Goal: Task Accomplishment & Management: Use online tool/utility

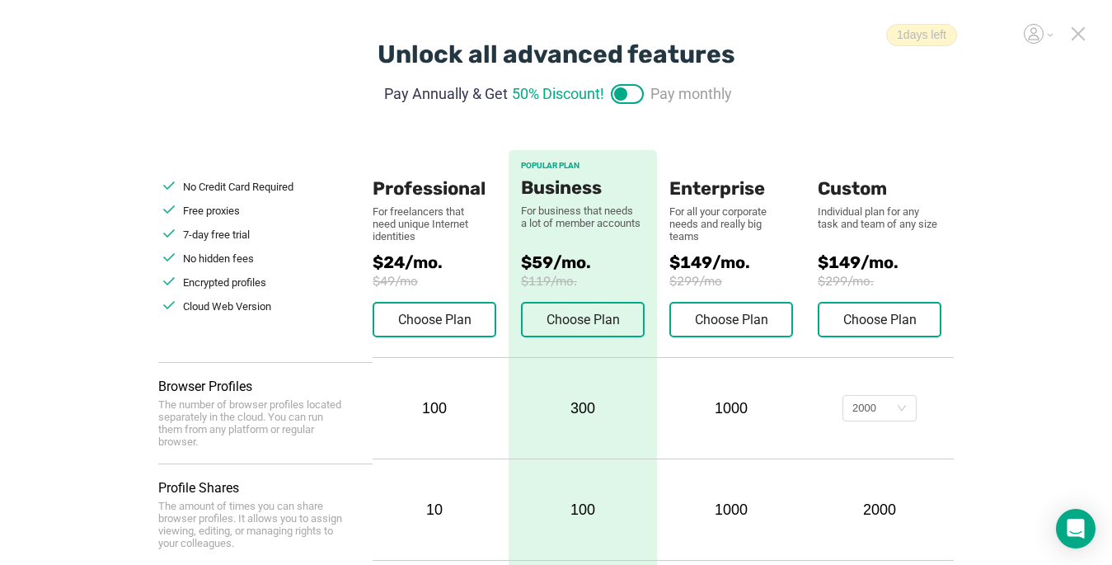
click at [830, 35] on icon at bounding box center [1078, 33] width 15 height 15
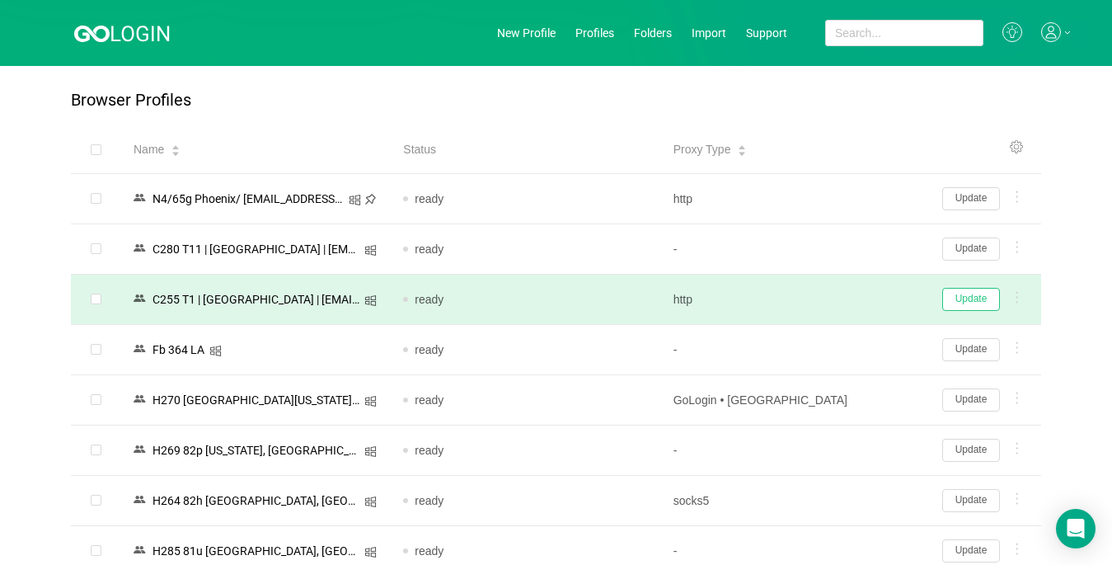
click at [830, 292] on button "Update" at bounding box center [971, 299] width 58 height 23
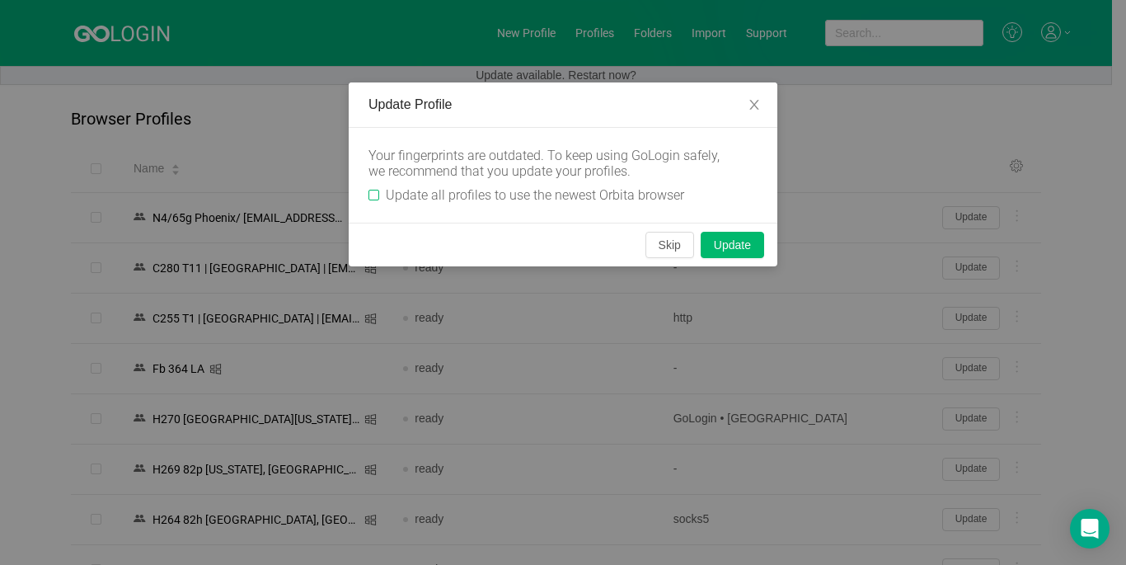
click at [376, 195] on input "Update all profiles to use the newest Orbita browser" at bounding box center [373, 195] width 11 height 11
click at [374, 195] on input "Update all profiles to use the newest Orbita browser" at bounding box center [373, 195] width 11 height 11
checkbox input "true"
click at [669, 250] on button "Skip" at bounding box center [669, 245] width 49 height 26
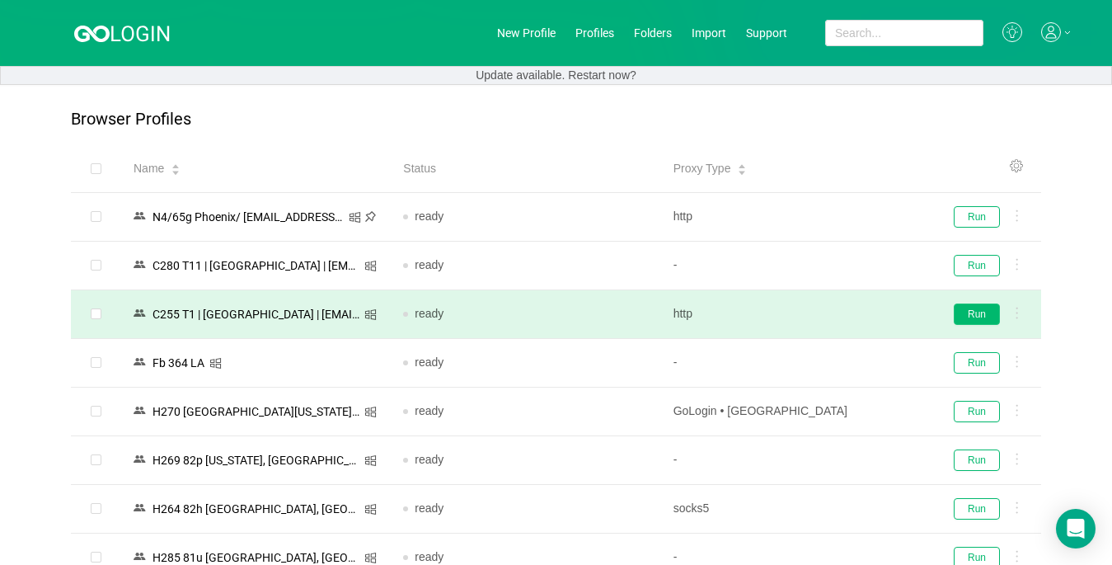
click at [830, 311] on button "Run" at bounding box center [977, 313] width 46 height 21
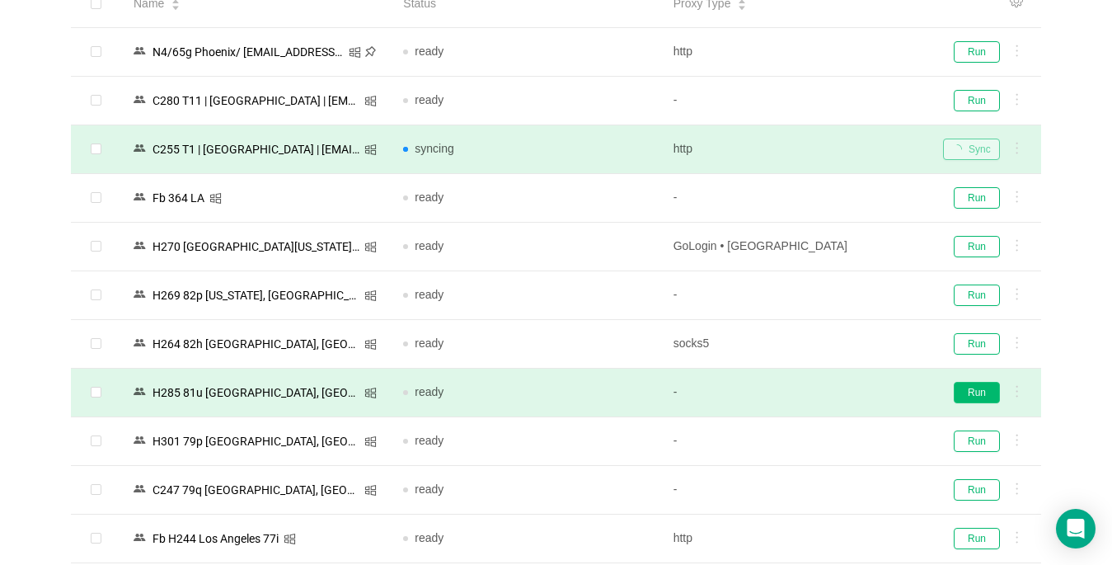
click at [830, 396] on button "Run" at bounding box center [977, 392] width 46 height 21
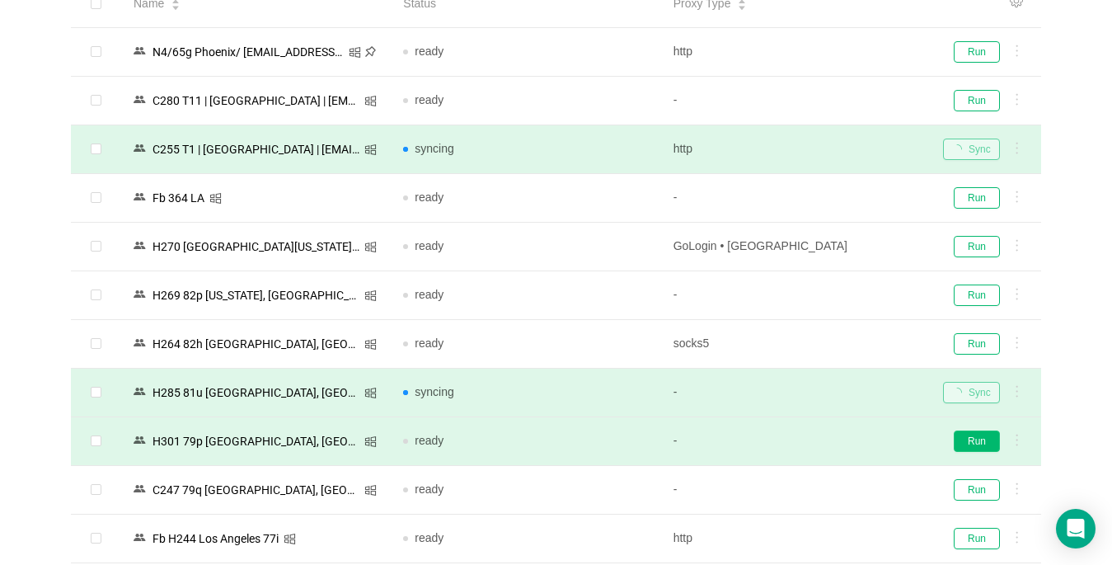
click at [830, 443] on button "Run" at bounding box center [977, 440] width 46 height 21
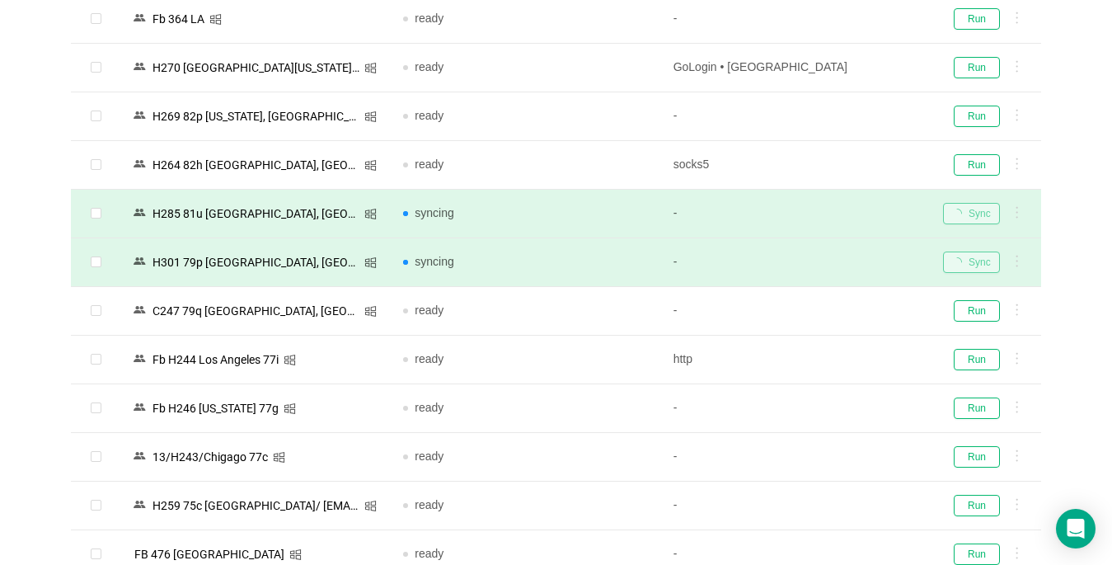
scroll to position [362, 0]
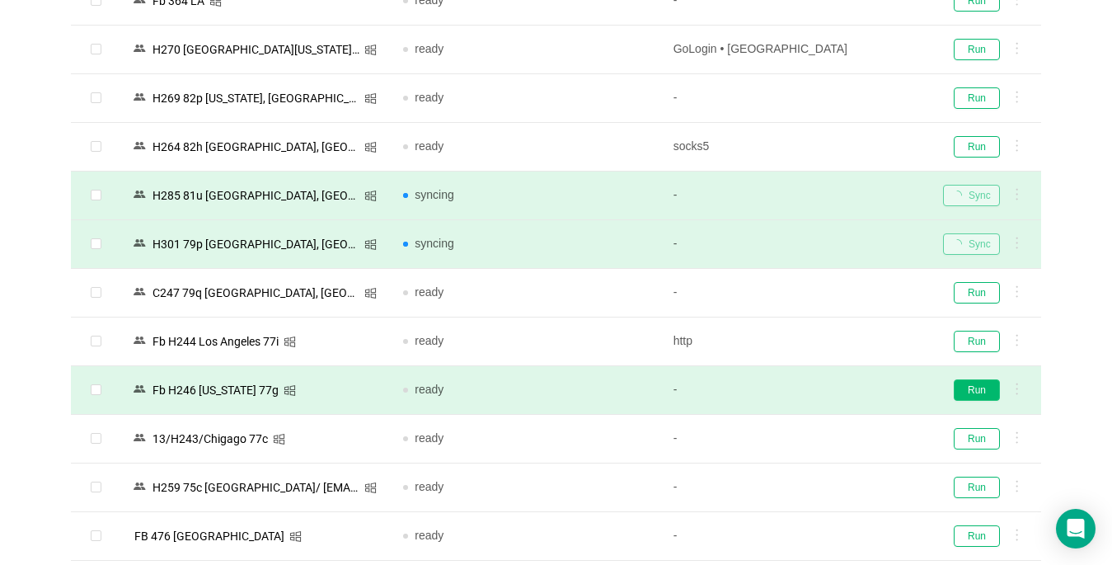
click at [830, 393] on button "Run" at bounding box center [977, 389] width 46 height 21
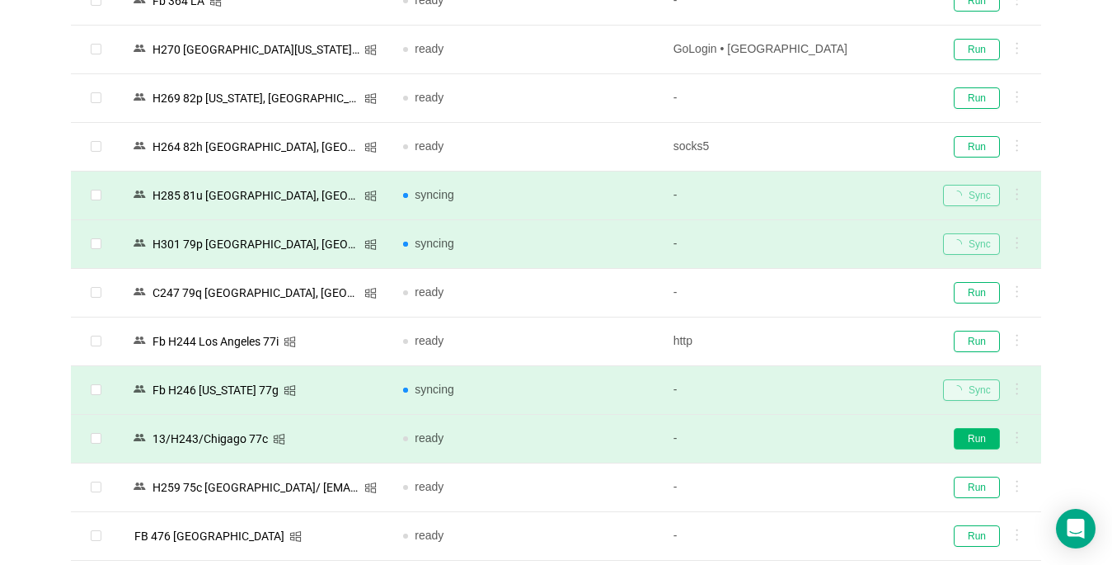
click at [830, 428] on button "Run" at bounding box center [977, 438] width 46 height 21
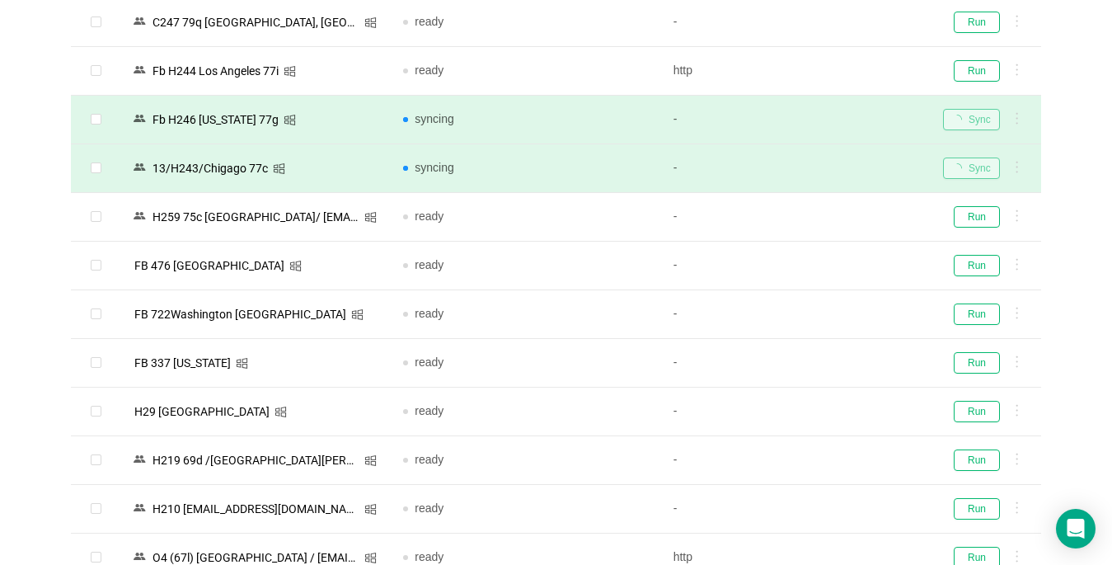
scroll to position [672, 0]
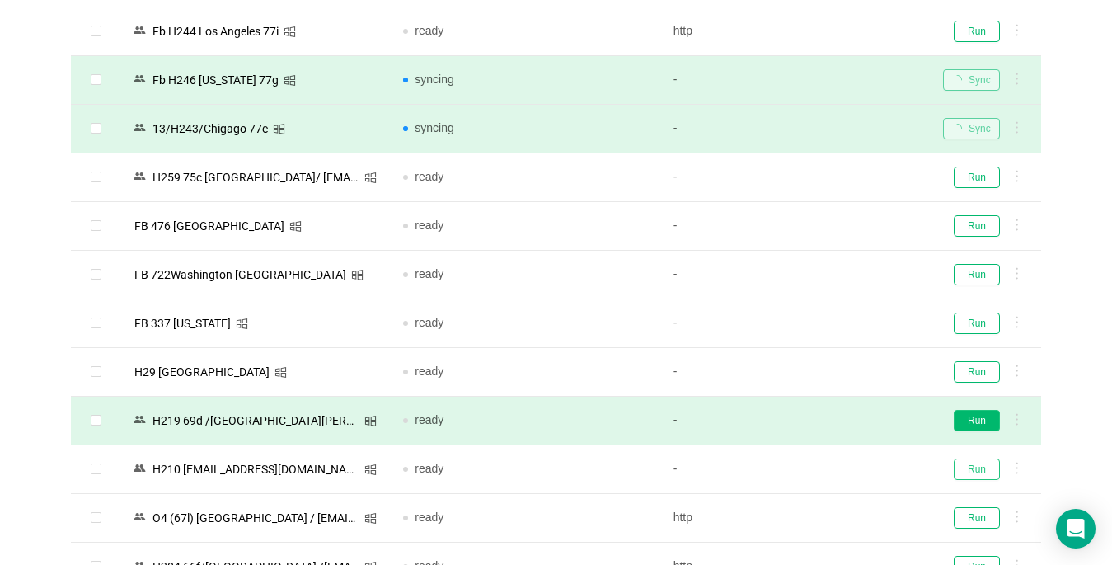
drag, startPoint x: 981, startPoint y: 461, endPoint x: 965, endPoint y: 420, distance: 44.1
click at [830, 420] on tbody "N4/65g Phoenix/ [EMAIL_ADDRESS][DOMAIN_NAME] ready http Run C280 T11 | [GEOGRAP…" at bounding box center [556, 250] width 970 height 1459
click at [830, 419] on button "Run" at bounding box center [977, 420] width 46 height 21
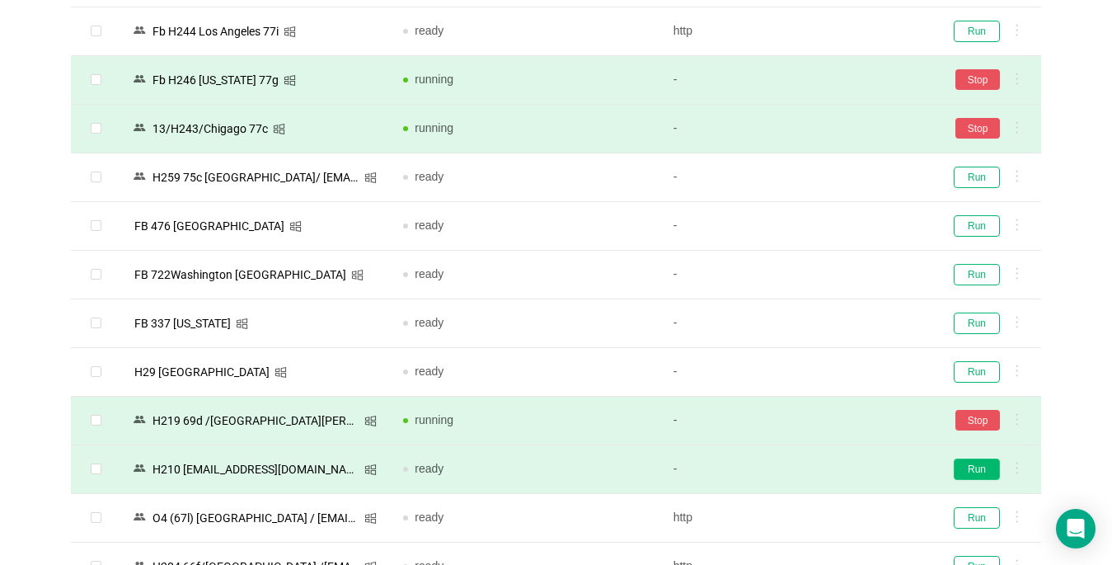
click at [830, 476] on button "Run" at bounding box center [977, 468] width 46 height 21
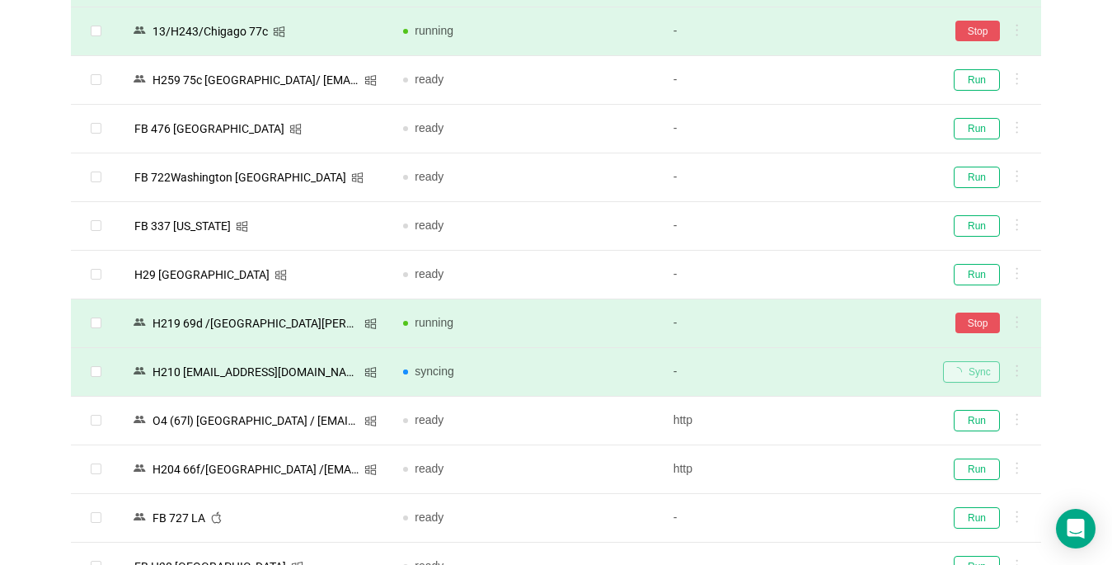
scroll to position [990, 0]
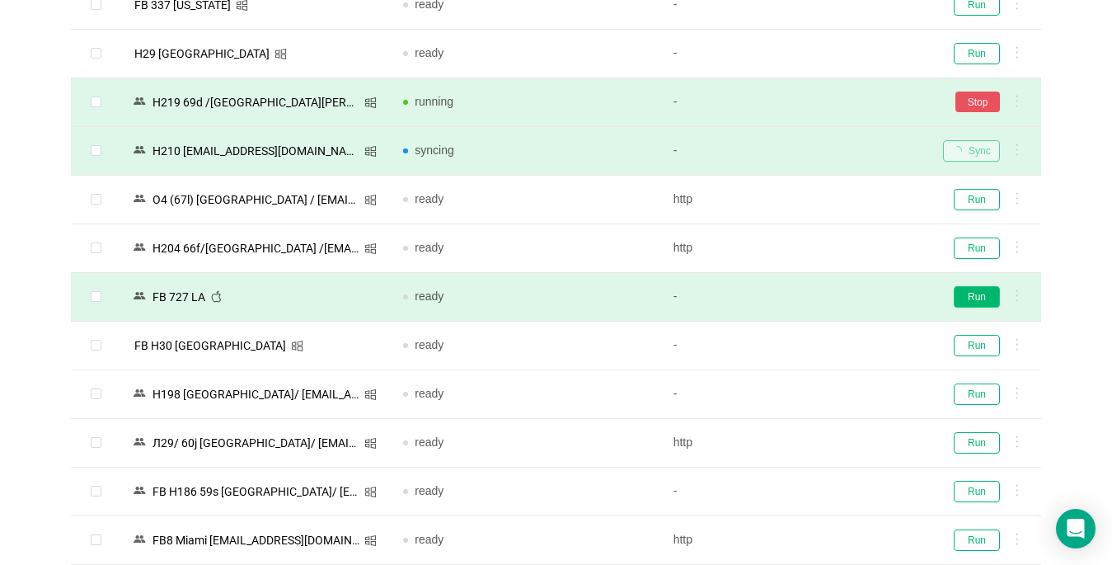
click at [830, 294] on button "Run" at bounding box center [977, 296] width 46 height 21
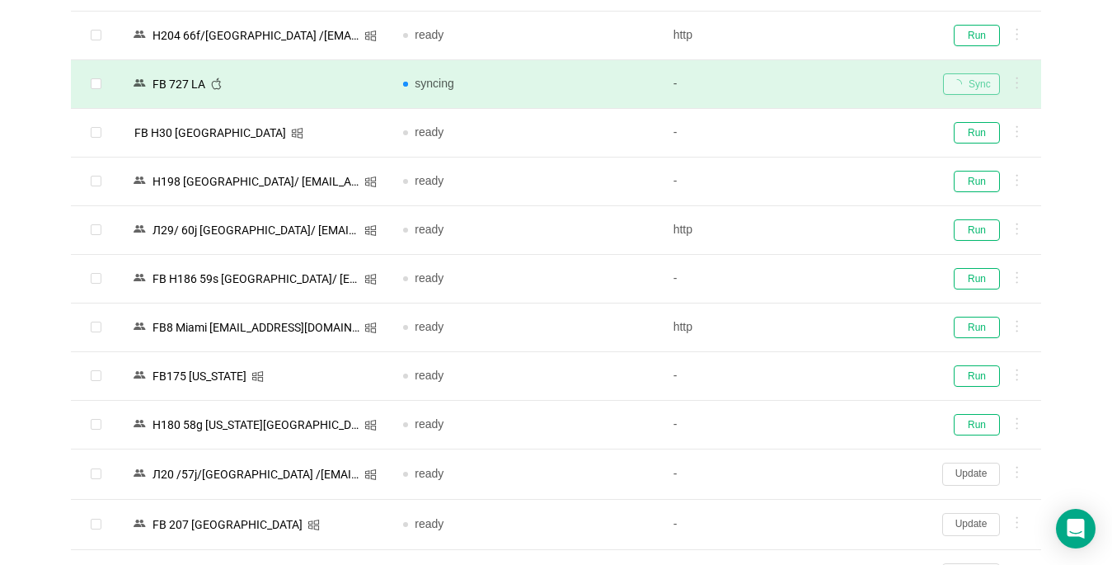
scroll to position [1222, 0]
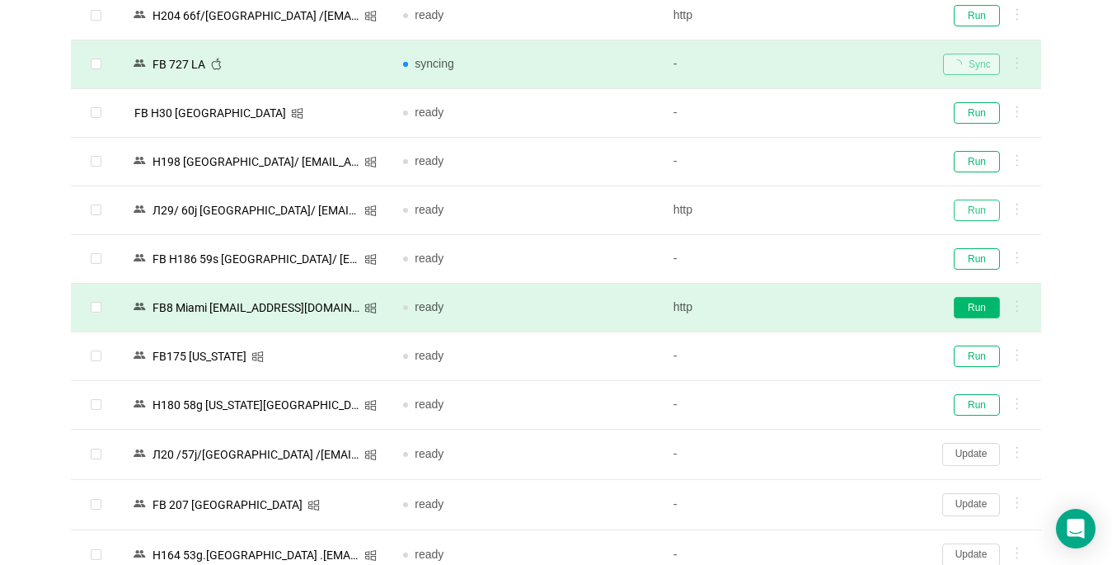
drag, startPoint x: 973, startPoint y: 291, endPoint x: 971, endPoint y: 309, distance: 18.2
click at [830, 309] on tbody "N4/65g Phoenix/ [EMAIL_ADDRESS][DOMAIN_NAME] ready http Run C280 T11 | [GEOGRAP…" at bounding box center [556, 453] width 970 height 2967
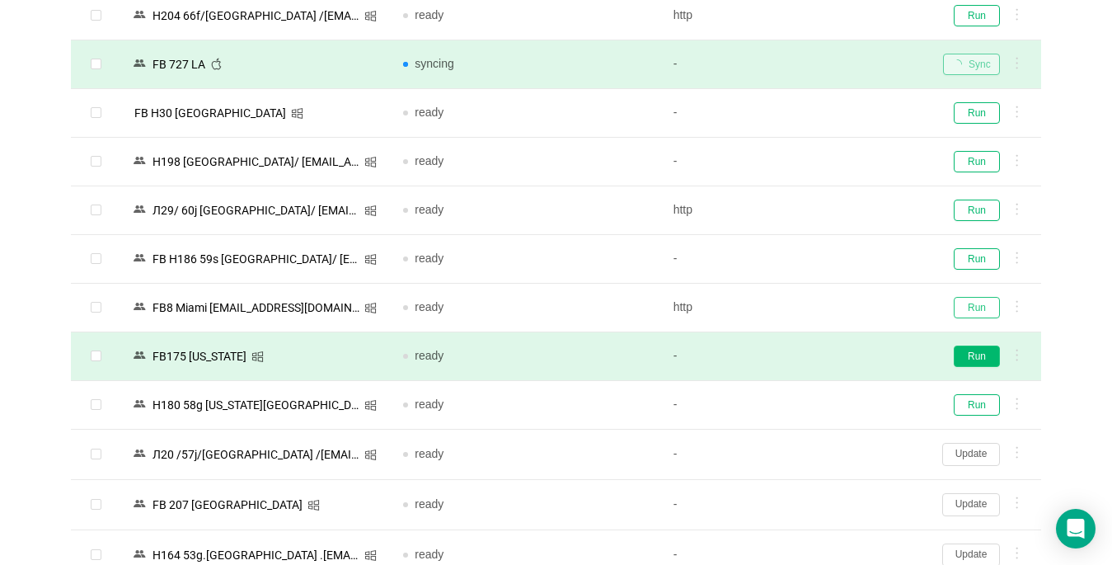
drag, startPoint x: 971, startPoint y: 309, endPoint x: 977, endPoint y: 361, distance: 52.2
click at [830, 361] on tbody "N4/65g Phoenix/ [EMAIL_ADDRESS][DOMAIN_NAME] ready http Run C280 T11 | [GEOGRAP…" at bounding box center [556, 453] width 970 height 2967
click at [830, 361] on button "Run" at bounding box center [977, 355] width 46 height 21
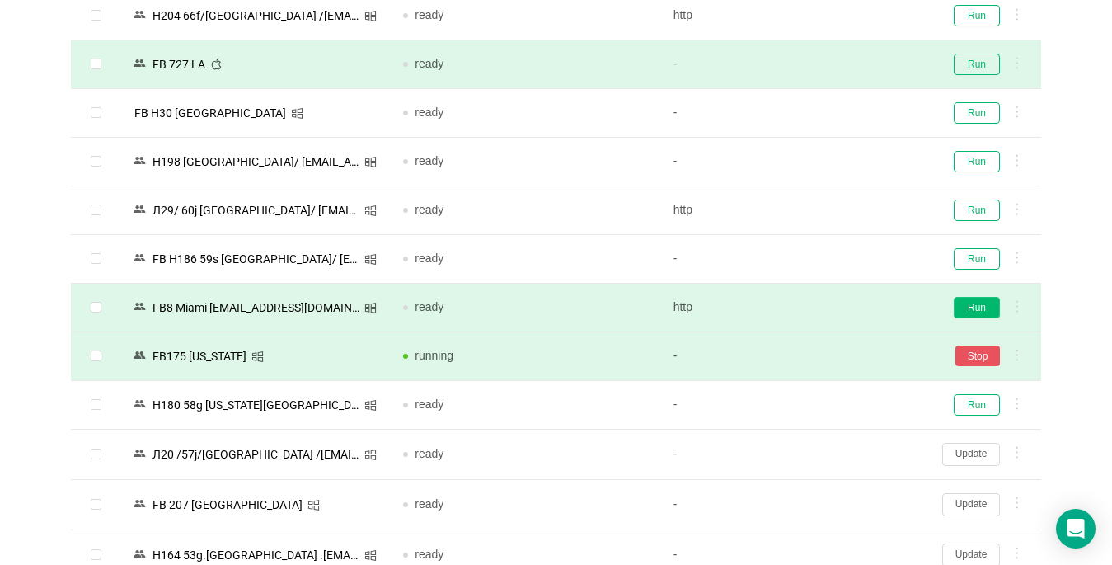
click at [830, 303] on button "Run" at bounding box center [977, 307] width 46 height 21
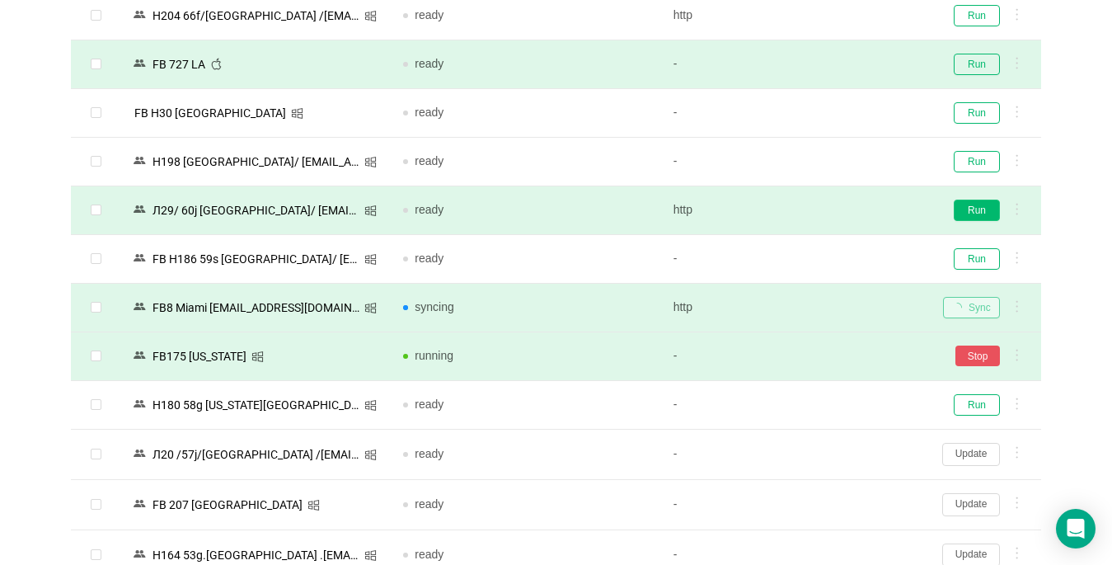
click at [830, 209] on button "Run" at bounding box center [977, 209] width 46 height 21
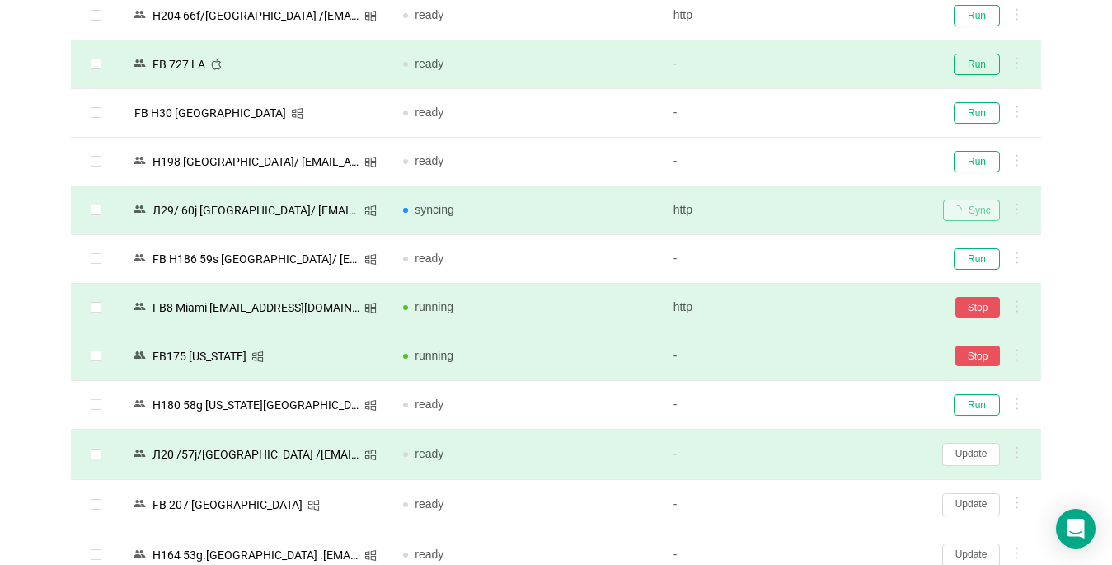
scroll to position [1470, 0]
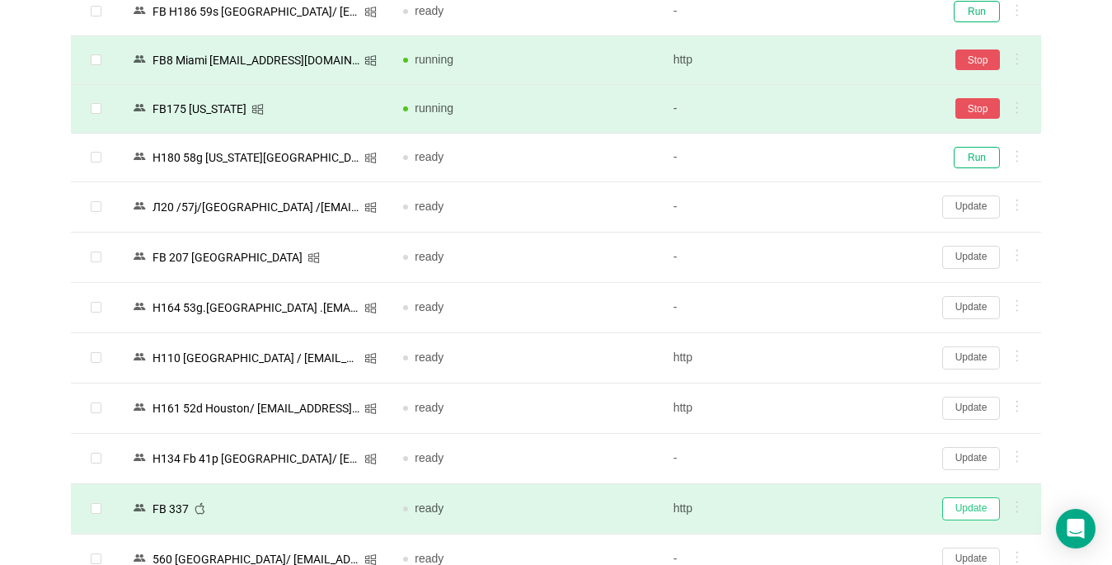
click at [830, 509] on button "Update" at bounding box center [971, 508] width 58 height 23
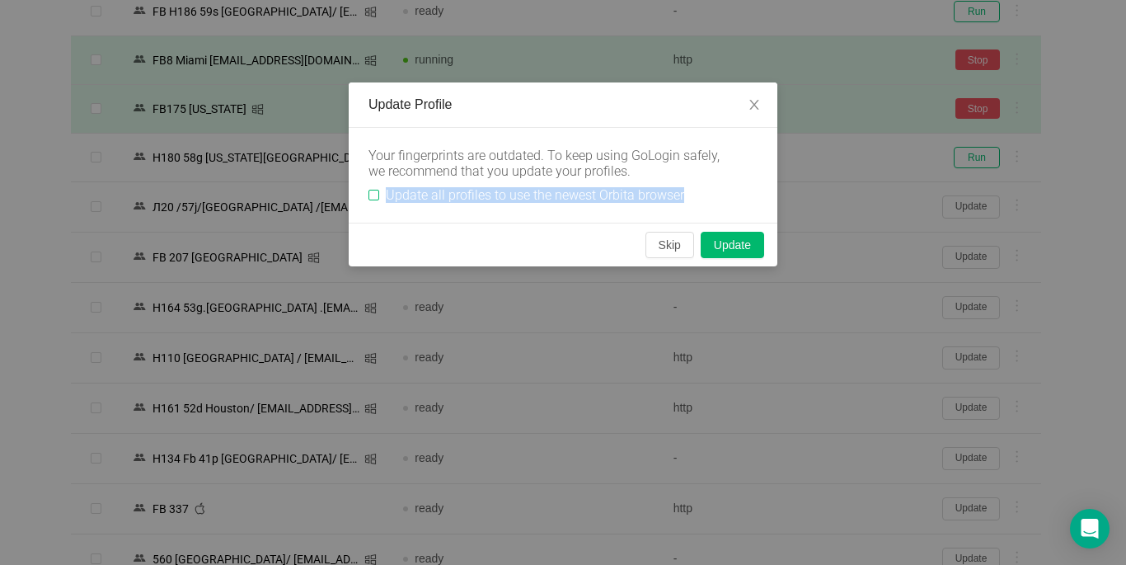
drag, startPoint x: 379, startPoint y: 195, endPoint x: 449, endPoint y: 191, distance: 70.1
click at [449, 191] on span "Update all profiles to use the newest Orbita browser" at bounding box center [535, 195] width 312 height 16
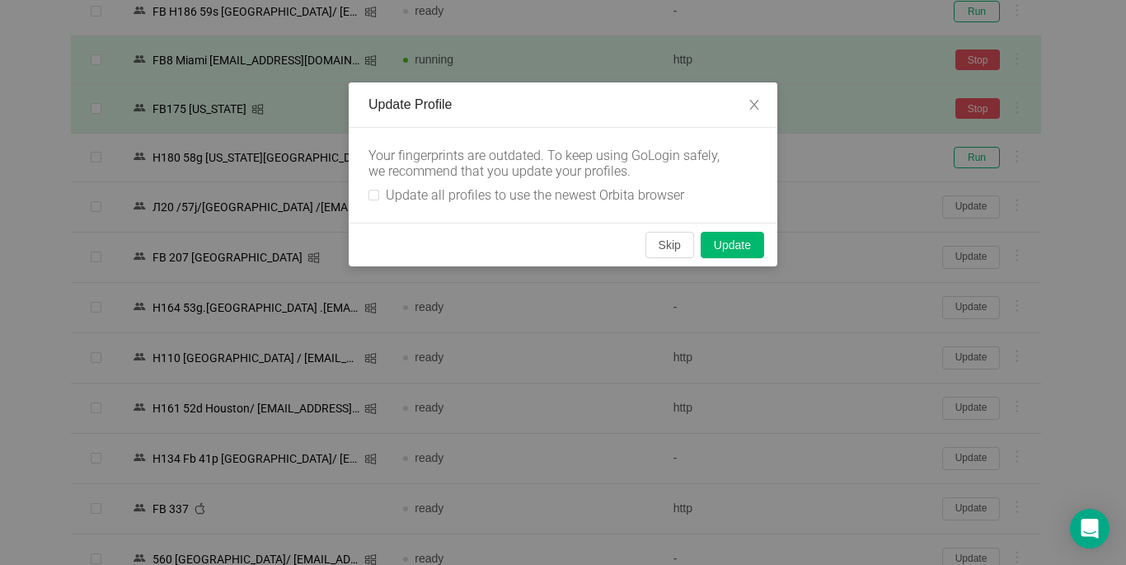
click at [366, 197] on div "Your fingerprints are outdated. To keep using GoLogin safely, we recommend that…" at bounding box center [563, 175] width 429 height 95
click at [373, 196] on input "Update all profiles to use the newest Orbita browser" at bounding box center [373, 195] width 11 height 11
checkbox input "true"
click at [660, 252] on button "Skip" at bounding box center [669, 245] width 49 height 26
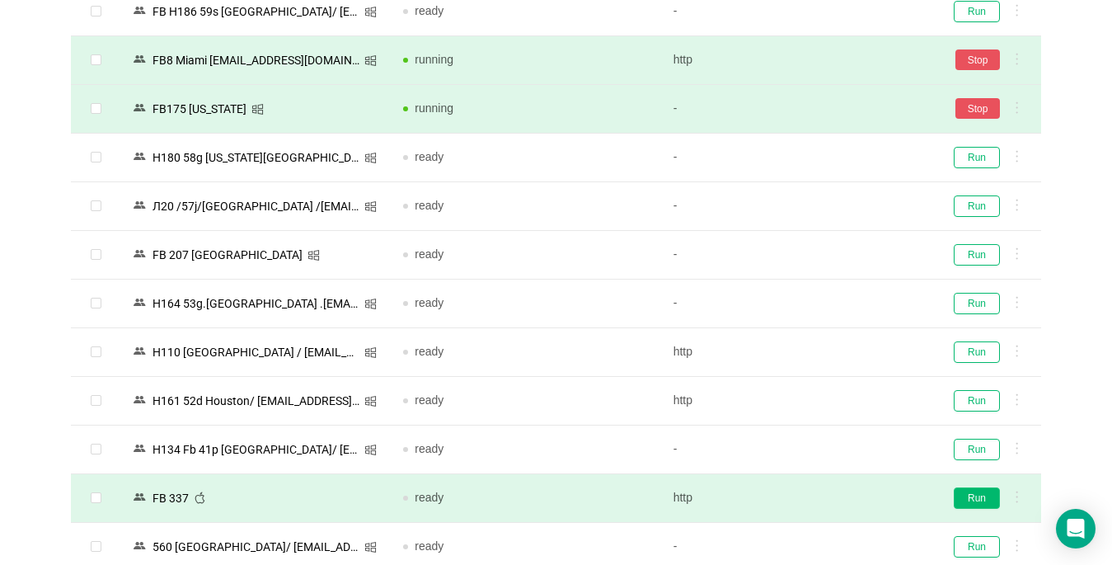
click at [830, 492] on button "Run" at bounding box center [977, 497] width 46 height 21
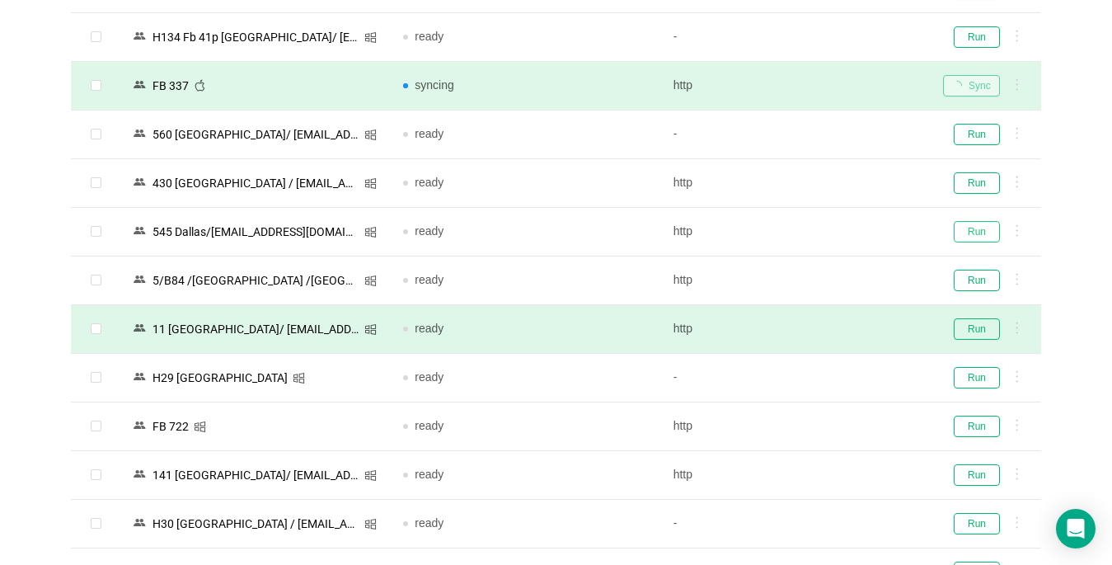
drag, startPoint x: 974, startPoint y: 232, endPoint x: 978, endPoint y: 328, distance: 95.7
click at [830, 328] on button "Run" at bounding box center [977, 328] width 46 height 21
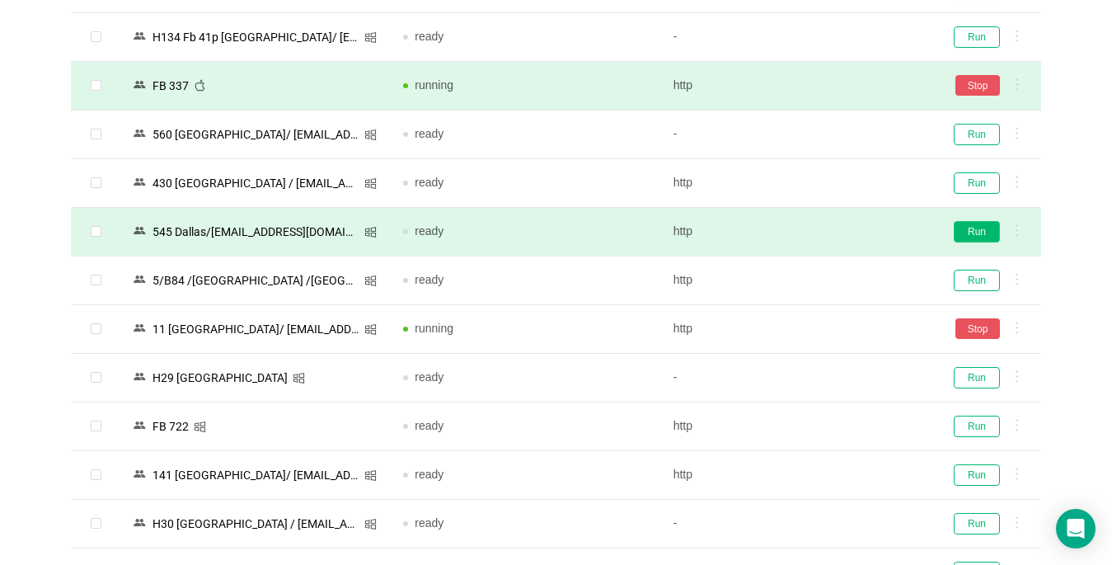
click at [830, 227] on button "Run" at bounding box center [977, 231] width 46 height 21
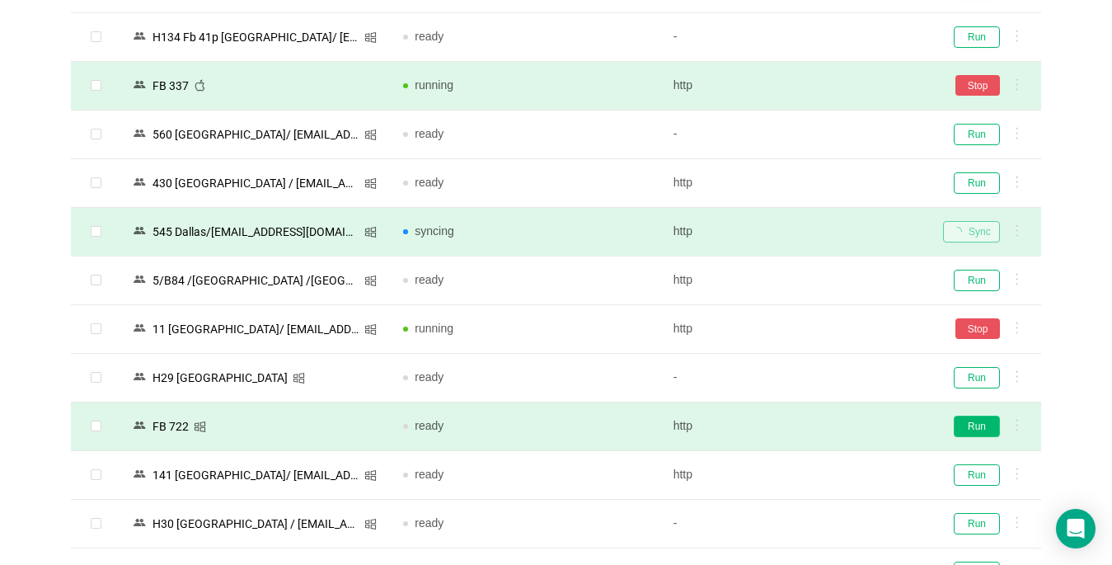
click at [830, 429] on button "Run" at bounding box center [977, 425] width 46 height 21
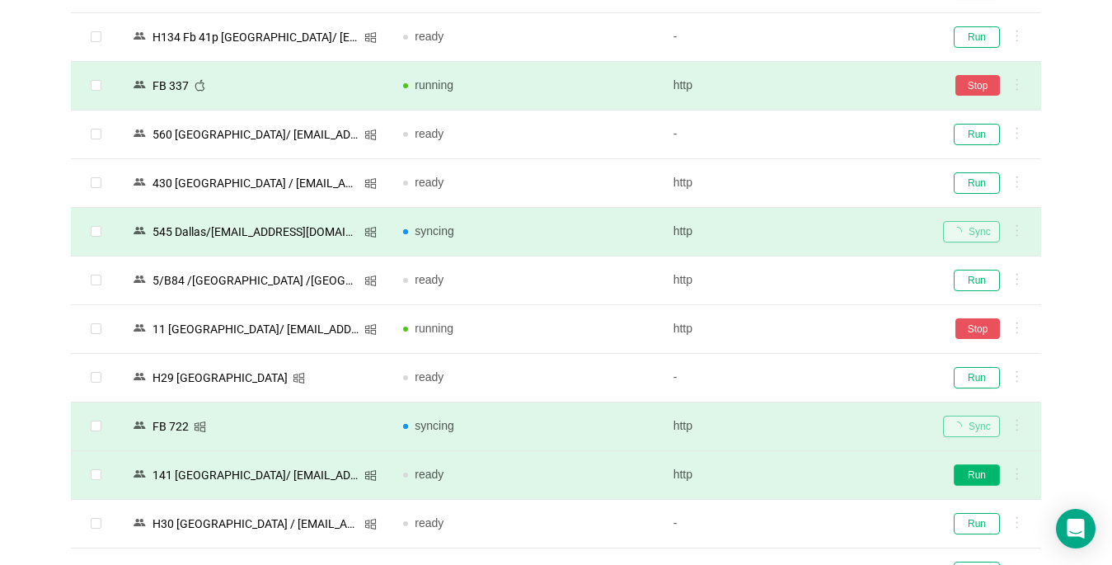
click at [830, 476] on button "Run" at bounding box center [977, 474] width 46 height 21
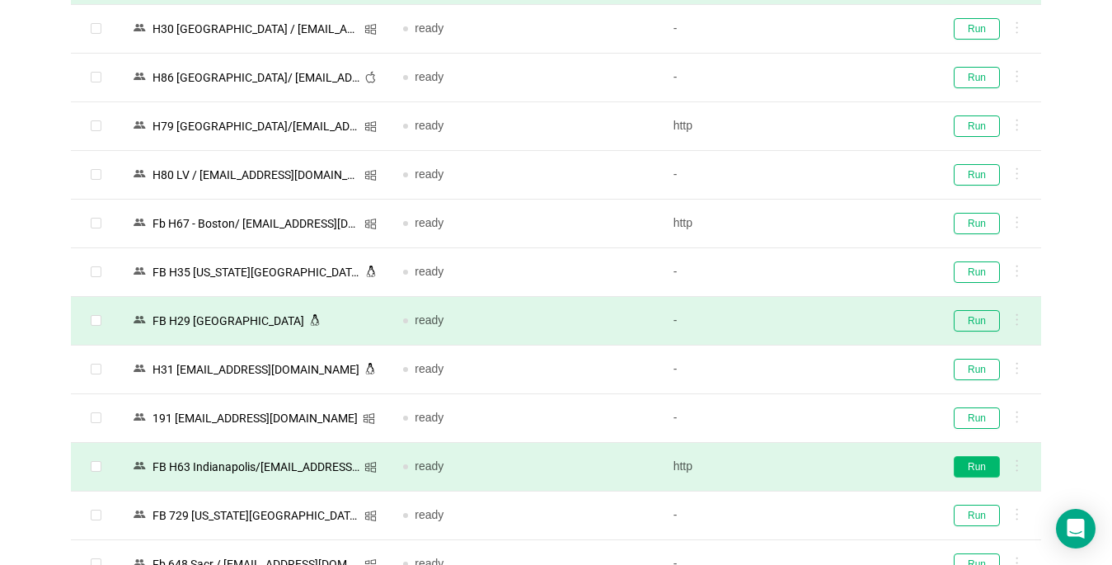
click at [830, 466] on button "Run" at bounding box center [977, 466] width 46 height 21
click at [830, 321] on button "Stop" at bounding box center [977, 320] width 45 height 21
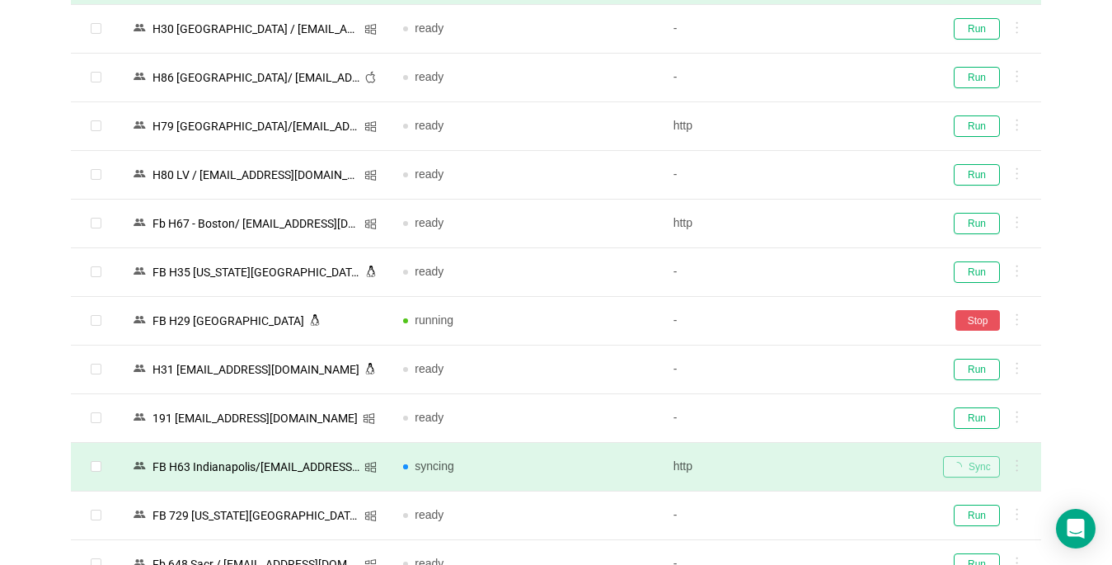
scroll to position [2624, 0]
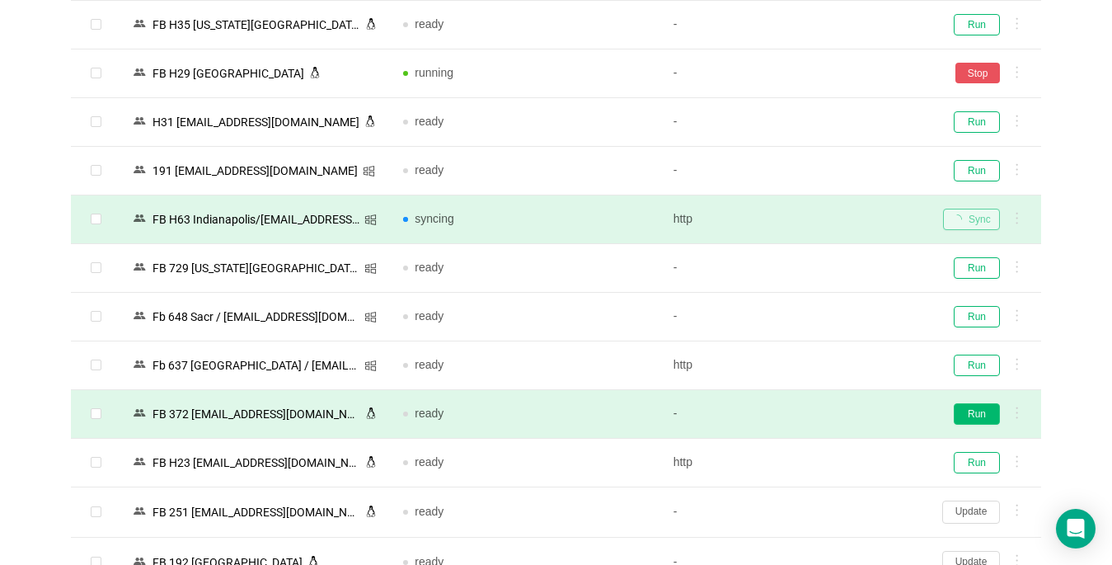
click at [830, 411] on button "Run" at bounding box center [977, 413] width 46 height 21
click at [830, 411] on div "Run" at bounding box center [985, 413] width 85 height 21
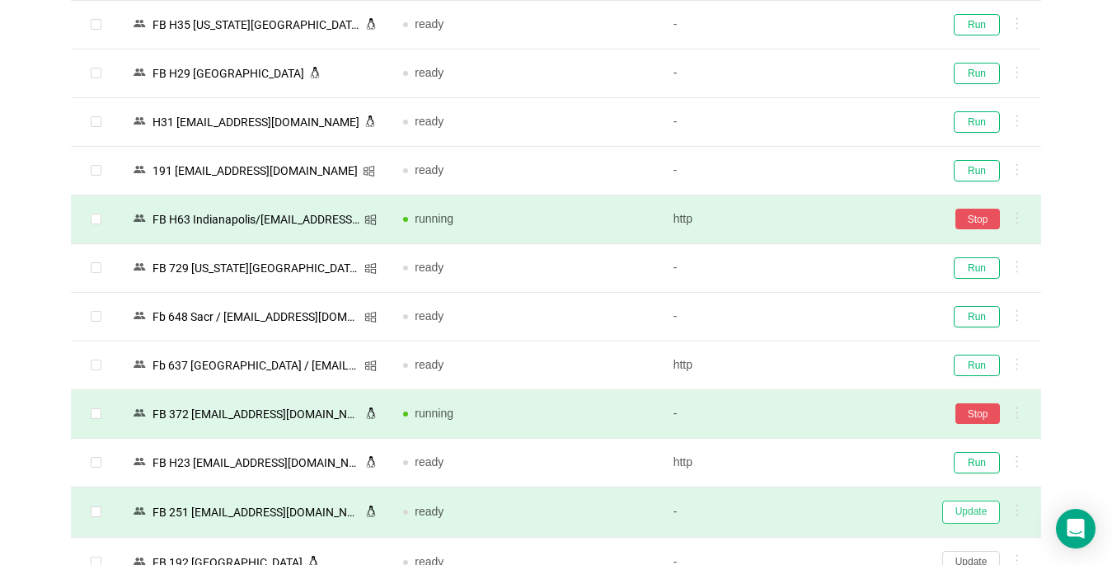
click at [830, 509] on button "Update" at bounding box center [971, 511] width 58 height 23
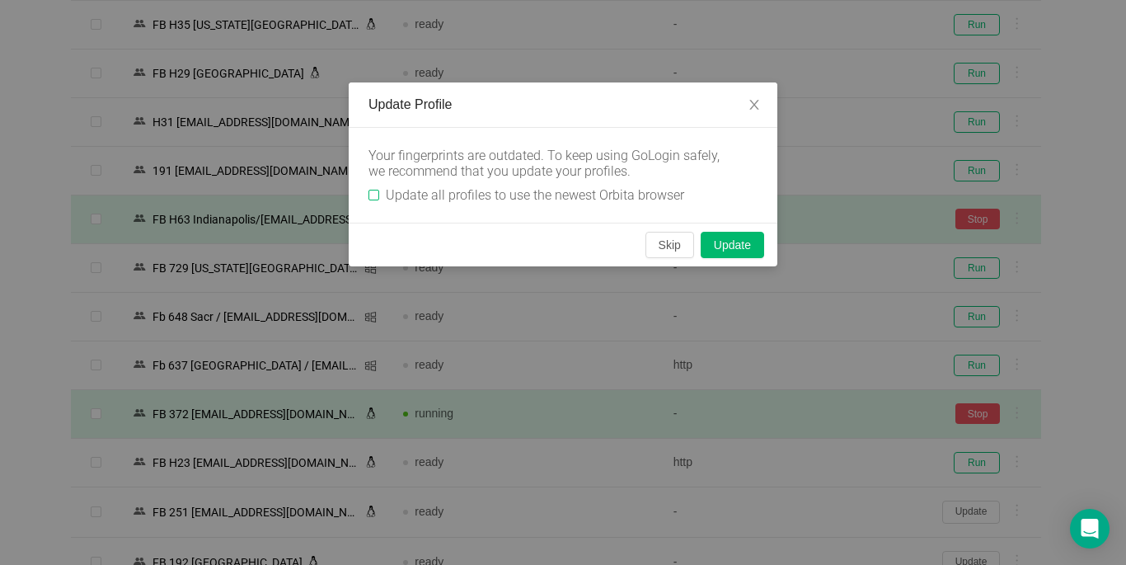
click at [374, 195] on input "Update all profiles to use the newest Orbita browser" at bounding box center [373, 195] width 11 height 11
checkbox input "true"
click at [664, 249] on button "Skip" at bounding box center [669, 245] width 49 height 26
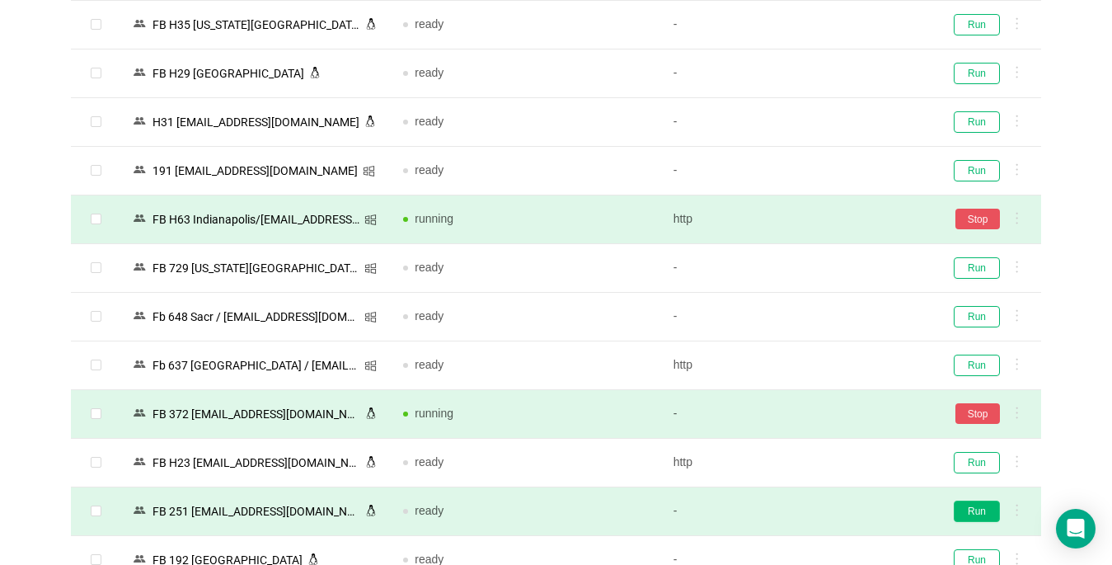
click at [830, 510] on button "Run" at bounding box center [977, 510] width 46 height 21
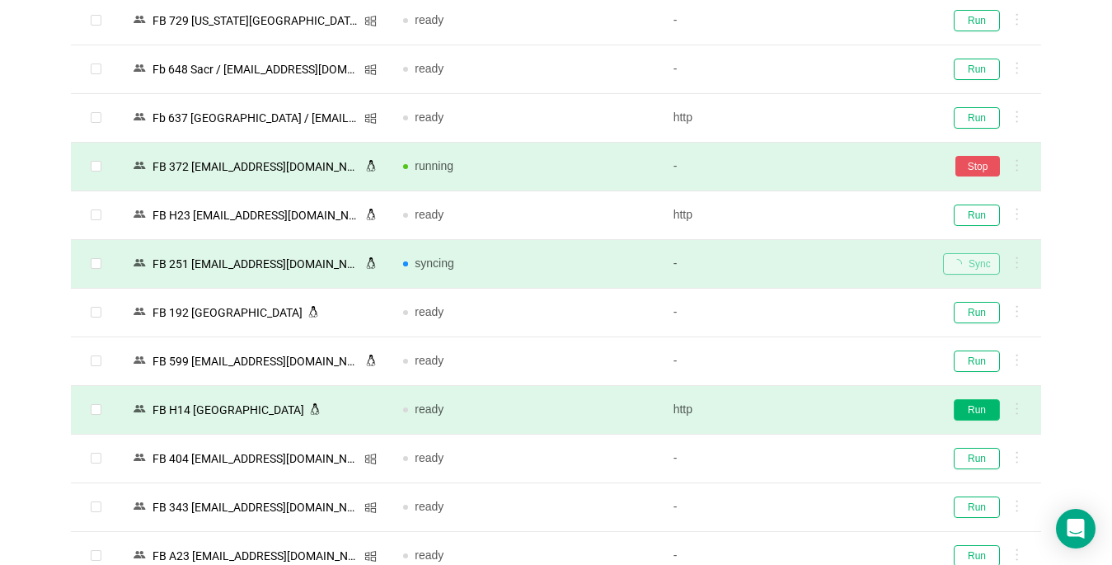
click at [830, 412] on button "Run" at bounding box center [977, 409] width 46 height 21
